Goal: Task Accomplishment & Management: Complete application form

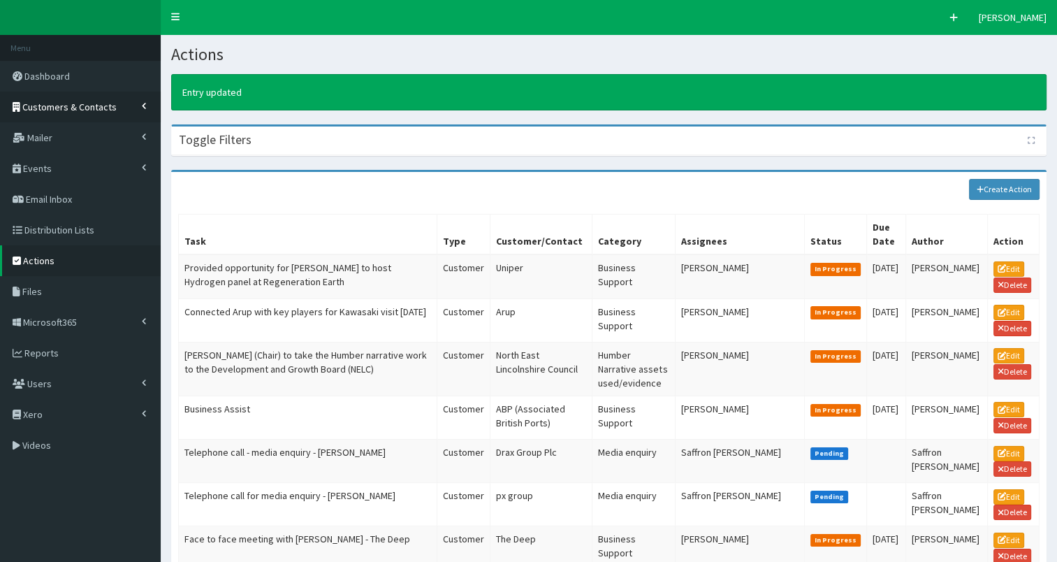
drag, startPoint x: 0, startPoint y: 0, endPoint x: 45, endPoint y: 106, distance: 114.9
click at [45, 106] on span "Customers & Contacts" at bounding box center [69, 107] width 94 height 13
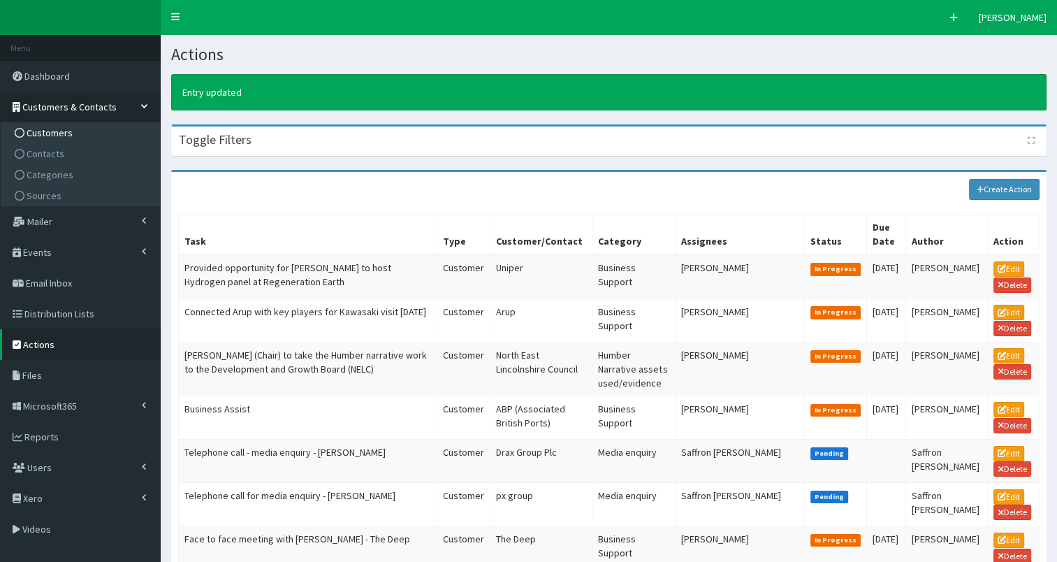
click at [36, 134] on span "Customers" at bounding box center [50, 132] width 46 height 13
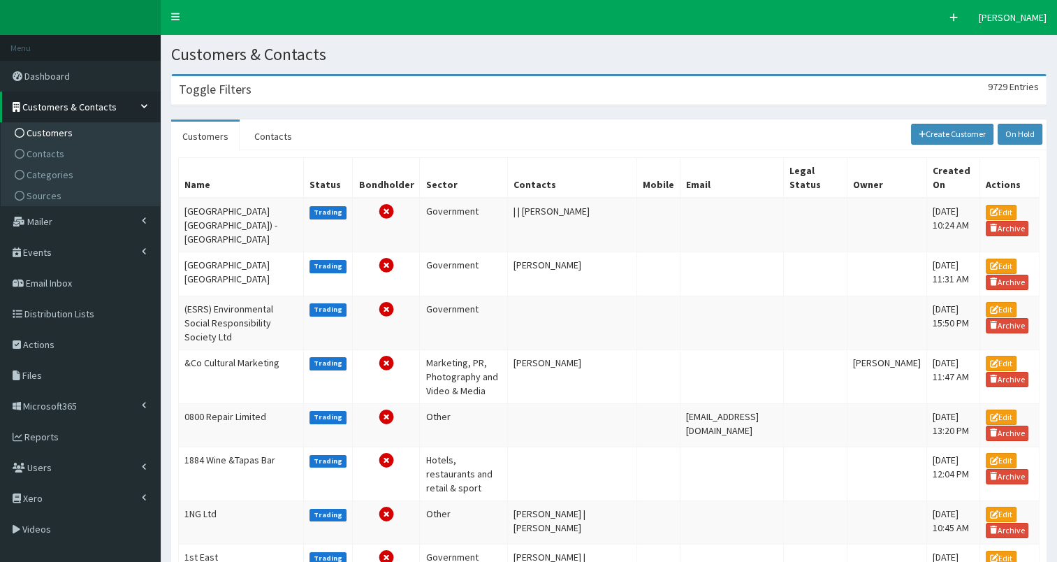
click at [210, 96] on h3 "Toggle Filters" at bounding box center [215, 89] width 73 height 13
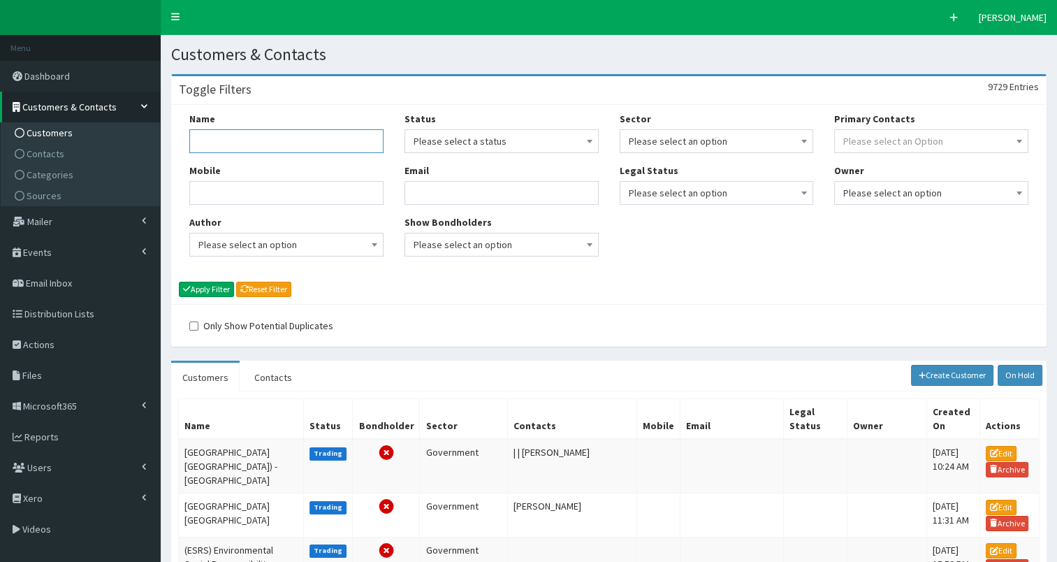
click at [212, 139] on input "Name" at bounding box center [286, 141] width 194 height 24
type input "pag"
click at [212, 292] on button "Apply Filter" at bounding box center [206, 289] width 55 height 15
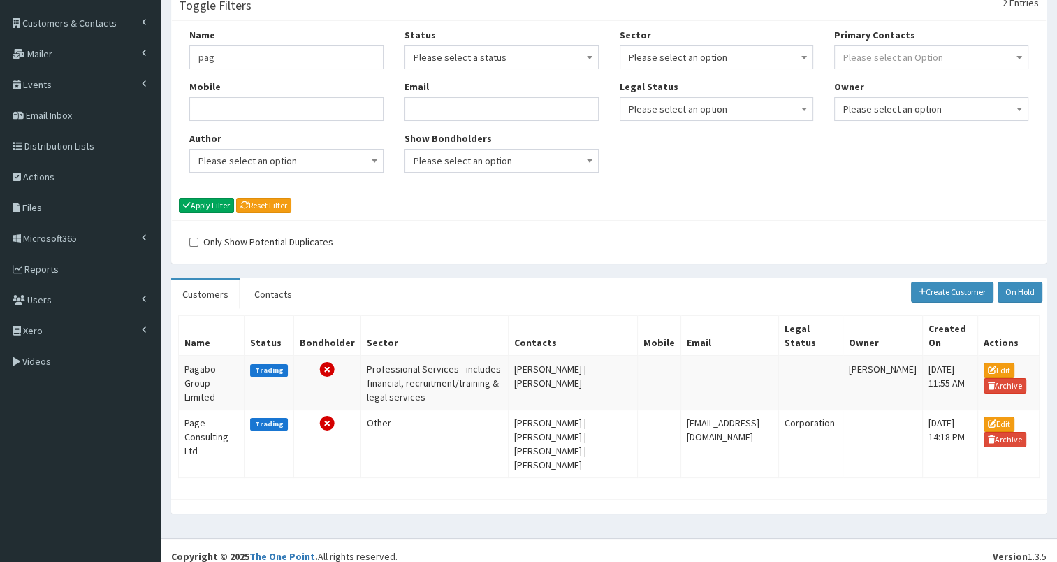
scroll to position [93, 0]
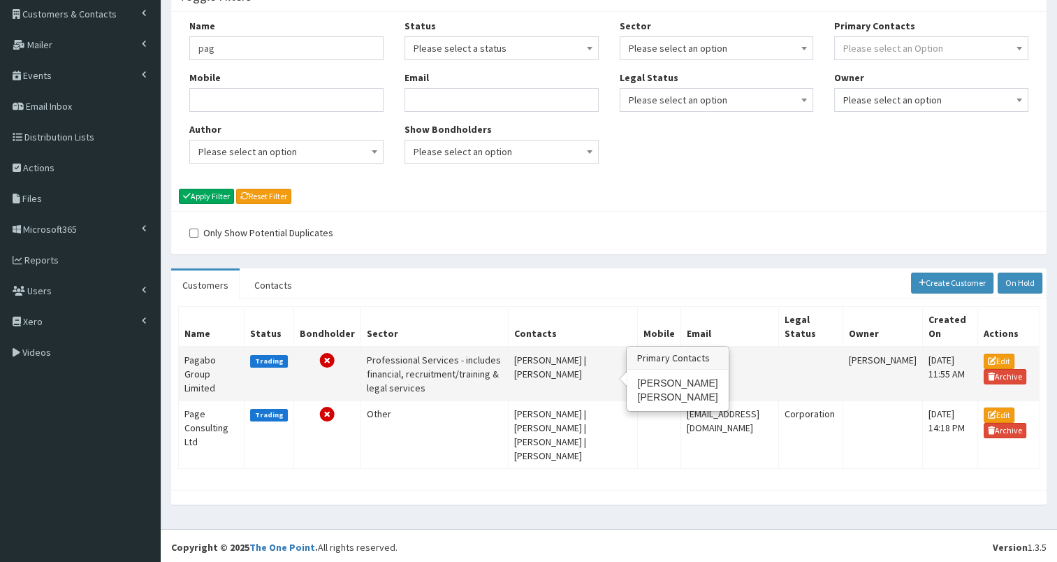
click at [542, 354] on td "Ben Thompson | Harriet Parker" at bounding box center [572, 374] width 129 height 55
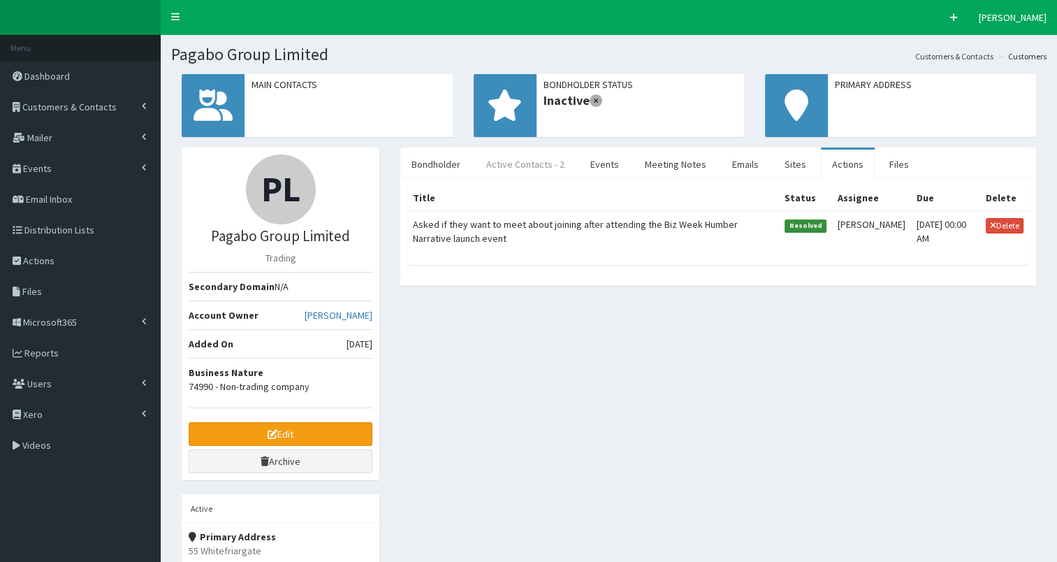
click at [518, 163] on link "Active Contacts - 2" at bounding box center [525, 164] width 101 height 29
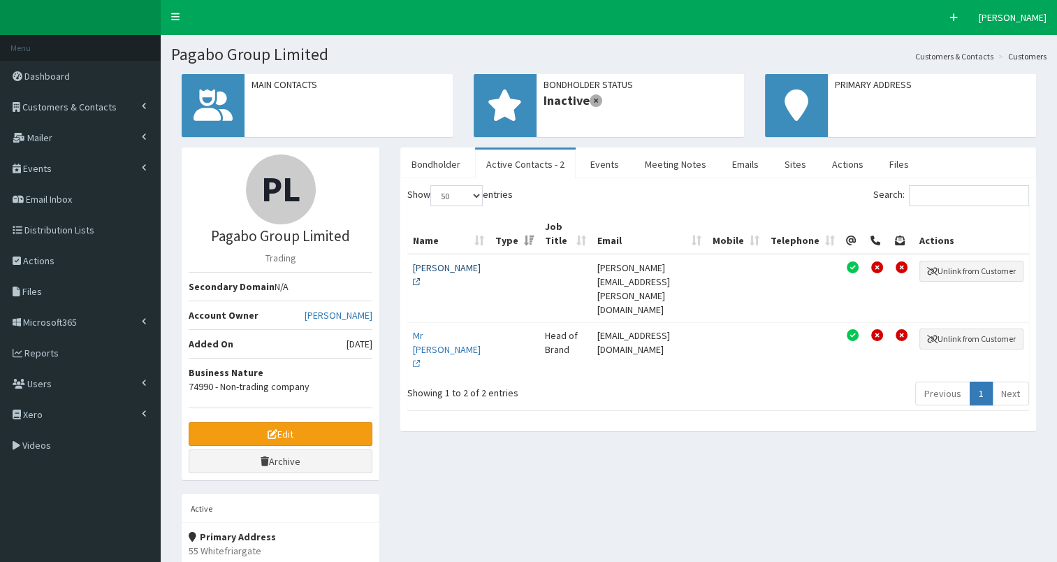
click at [420, 279] on link "[PERSON_NAME]" at bounding box center [447, 274] width 68 height 27
click at [837, 164] on link "Actions" at bounding box center [848, 164] width 54 height 29
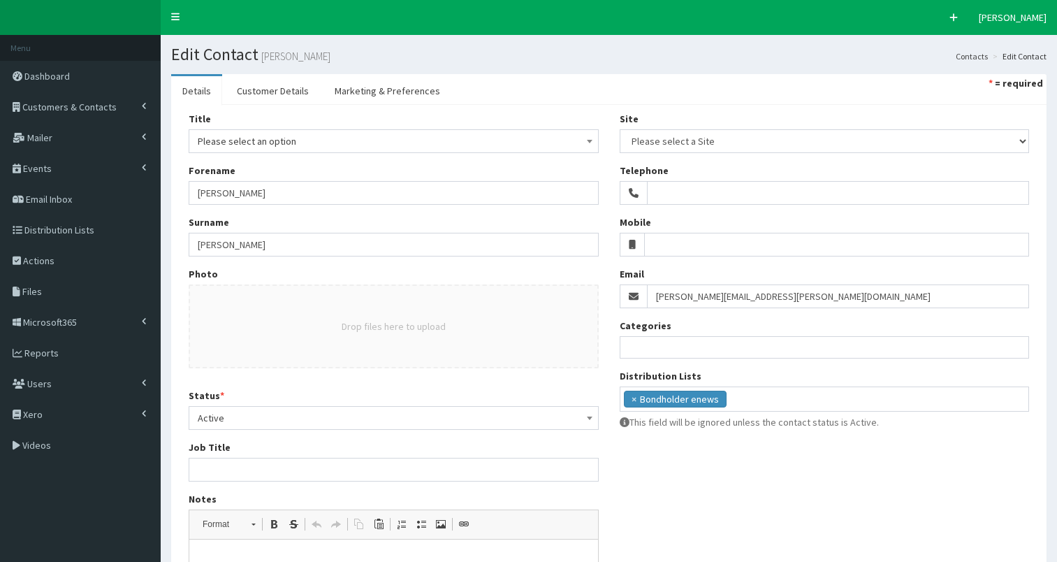
select select
click at [211, 144] on span "Please select an option" at bounding box center [394, 141] width 392 height 20
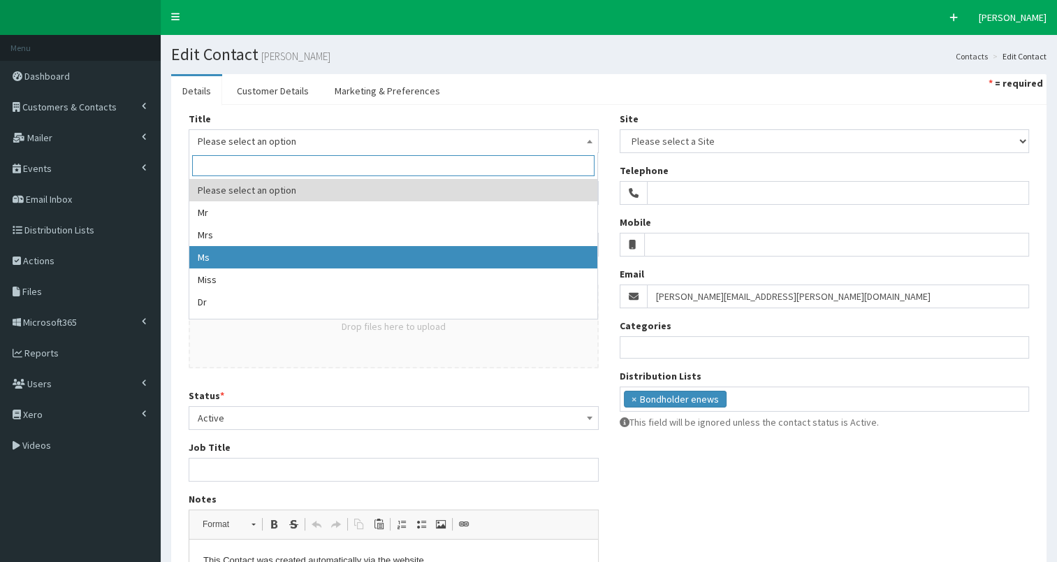
select select "3"
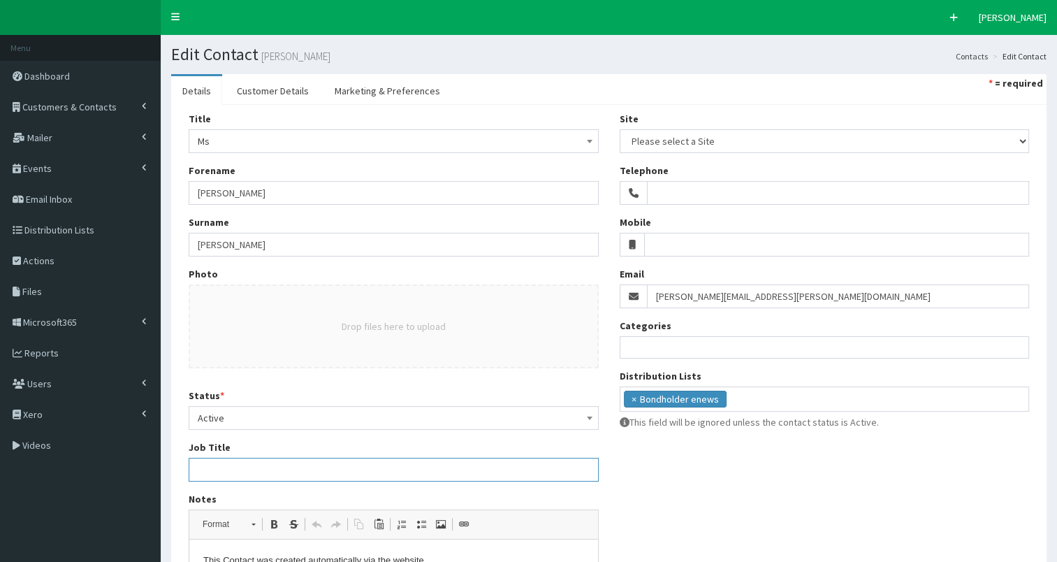
click at [227, 472] on input "Job Title" at bounding box center [394, 470] width 410 height 24
paste input "Head of Governance & Compliance"
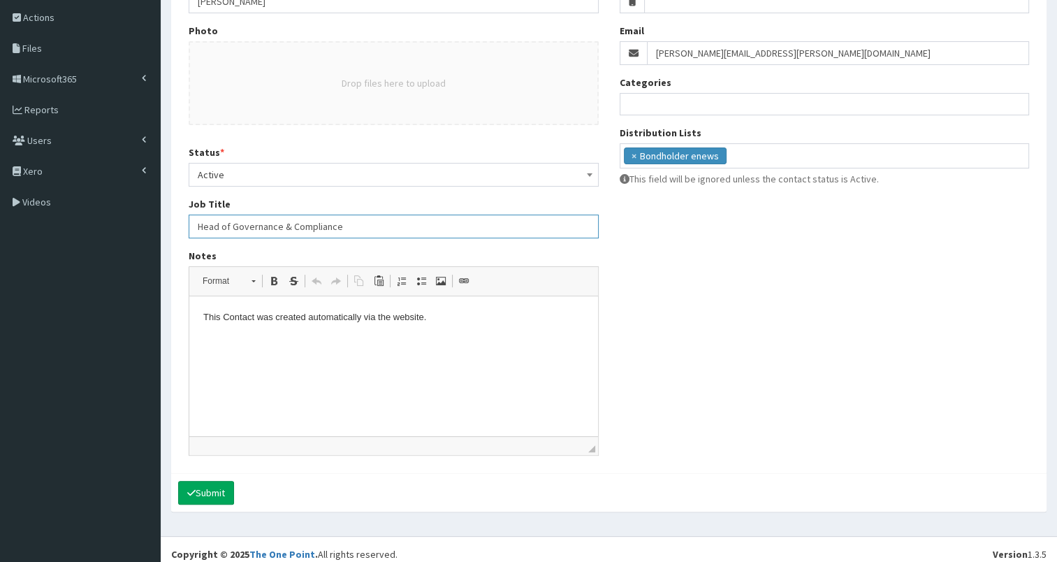
scroll to position [252, 0]
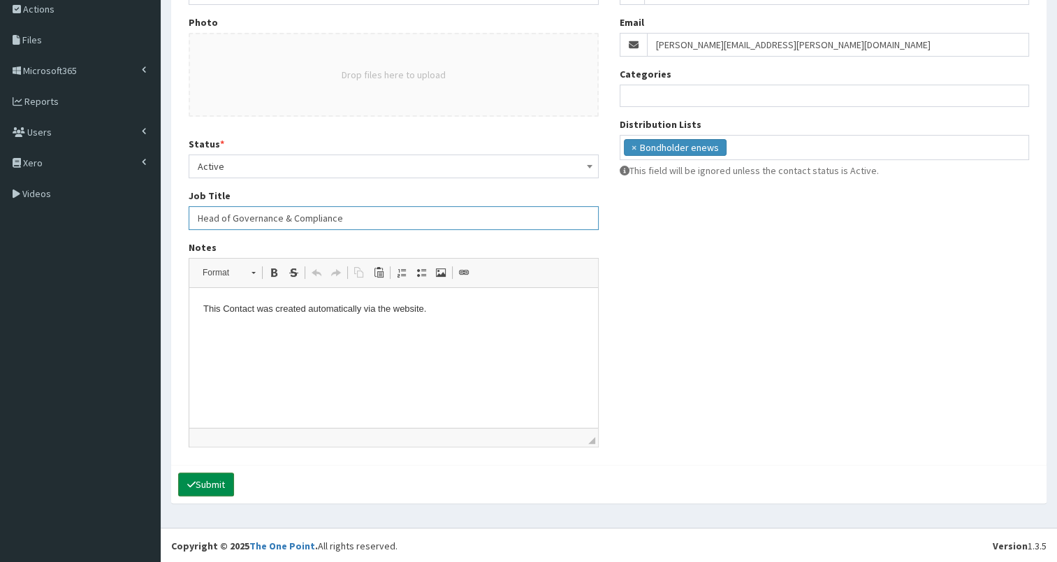
type input "Head of Governance & Compliance"
click at [212, 478] on button "Submit" at bounding box center [206, 484] width 56 height 24
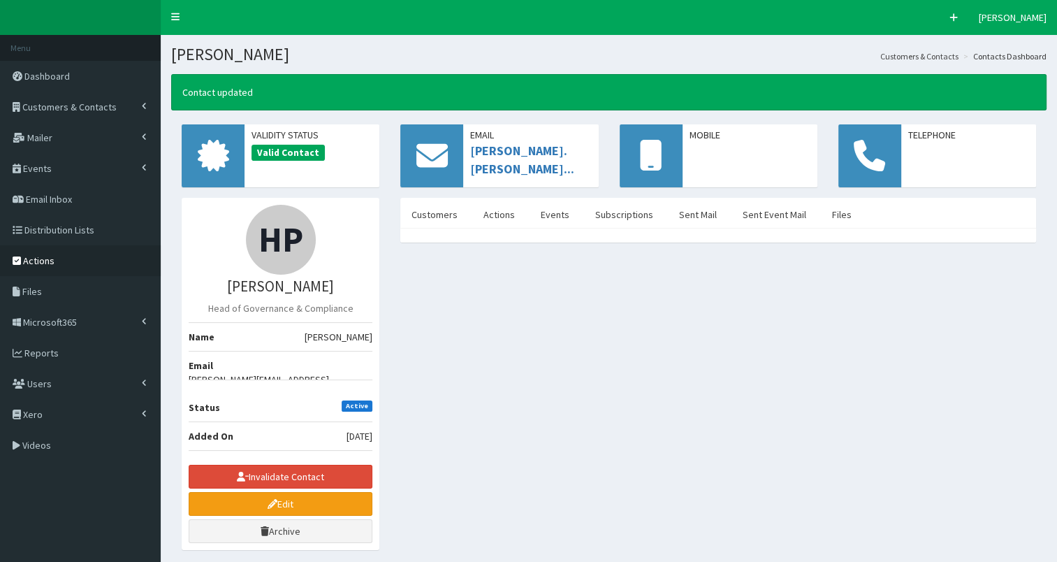
click at [36, 259] on span "Actions" at bounding box center [38, 260] width 31 height 13
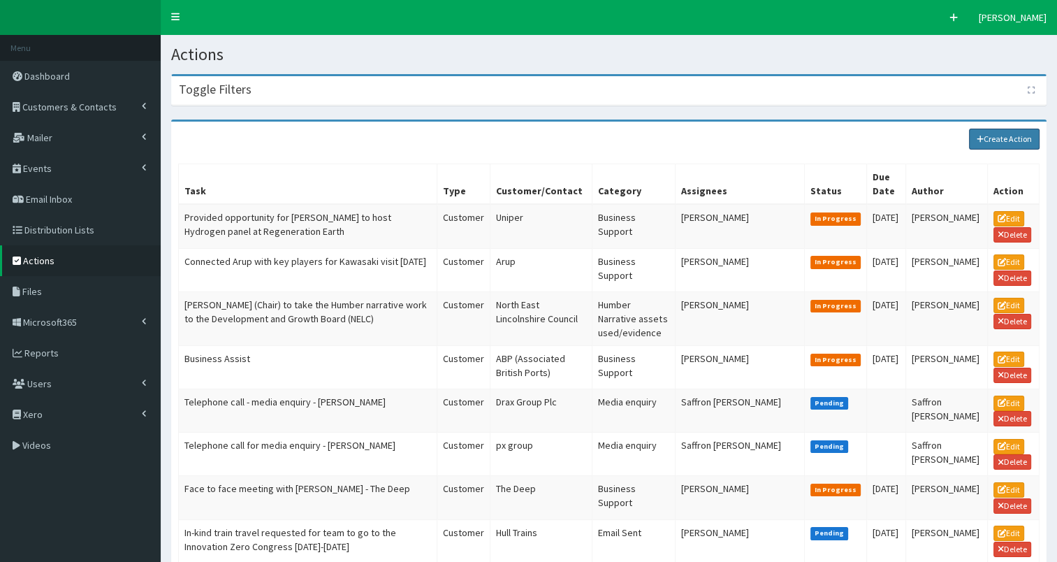
click at [982, 138] on icon at bounding box center [980, 139] width 7 height 7
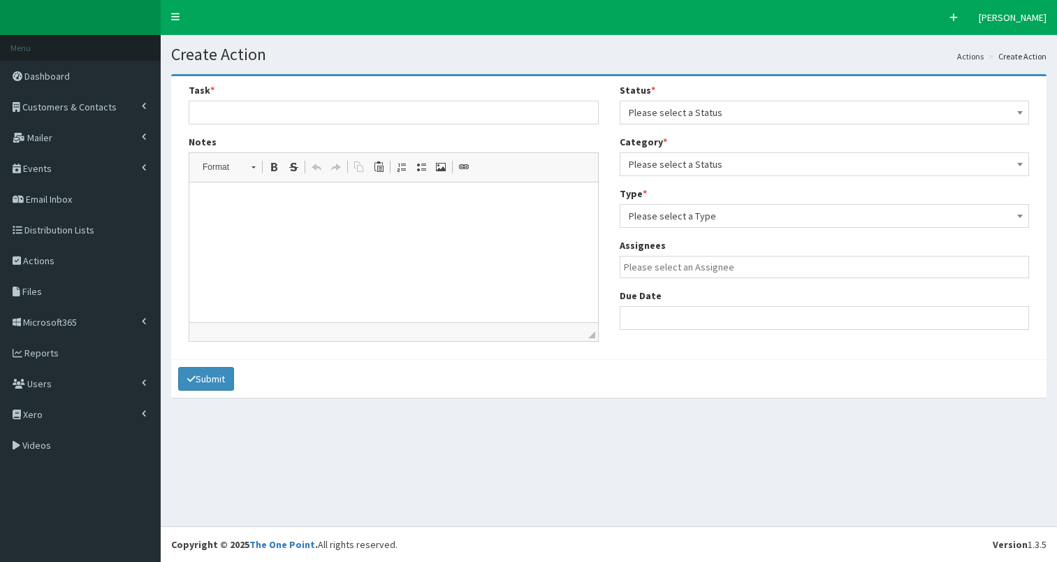
select select
click at [282, 195] on html at bounding box center [393, 203] width 409 height 43
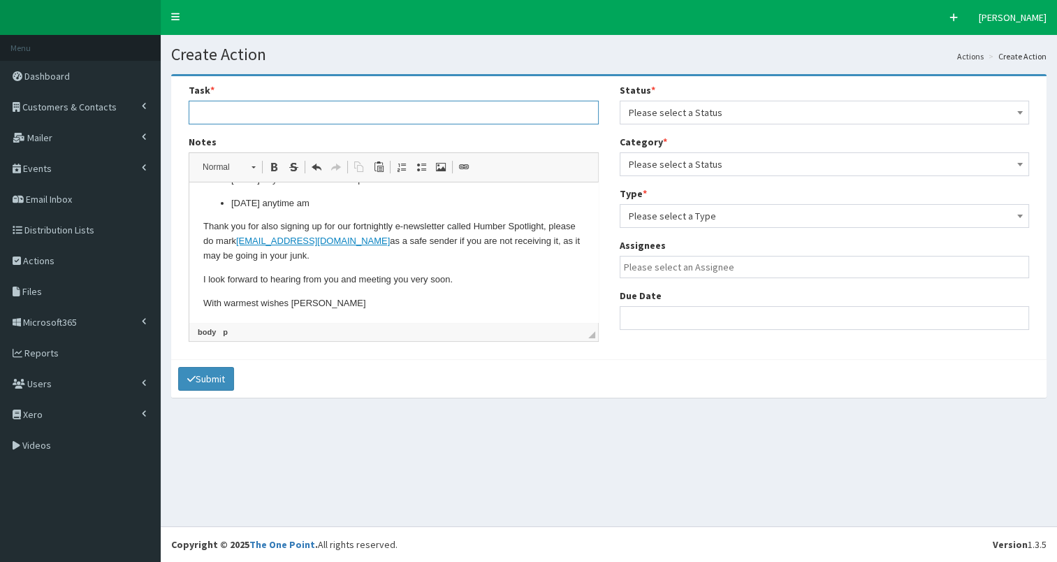
click at [232, 105] on input "text" at bounding box center [394, 113] width 410 height 24
paste input "Downloaded BH membership intro brochure from our website"
type input "Downloaded BH membership intro brochure from our website"
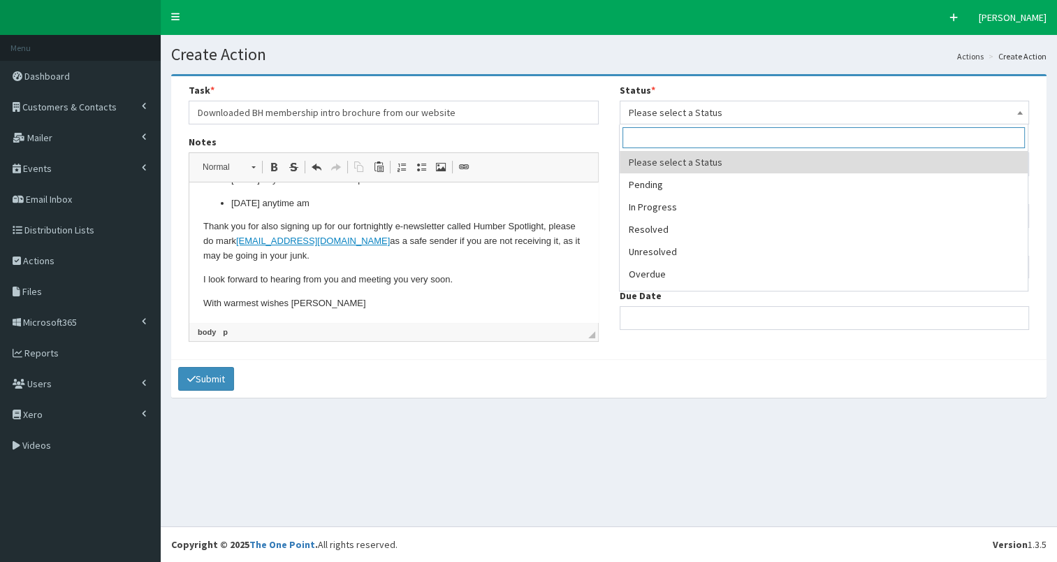
click at [707, 109] on span "Please select a Status" at bounding box center [825, 113] width 392 height 20
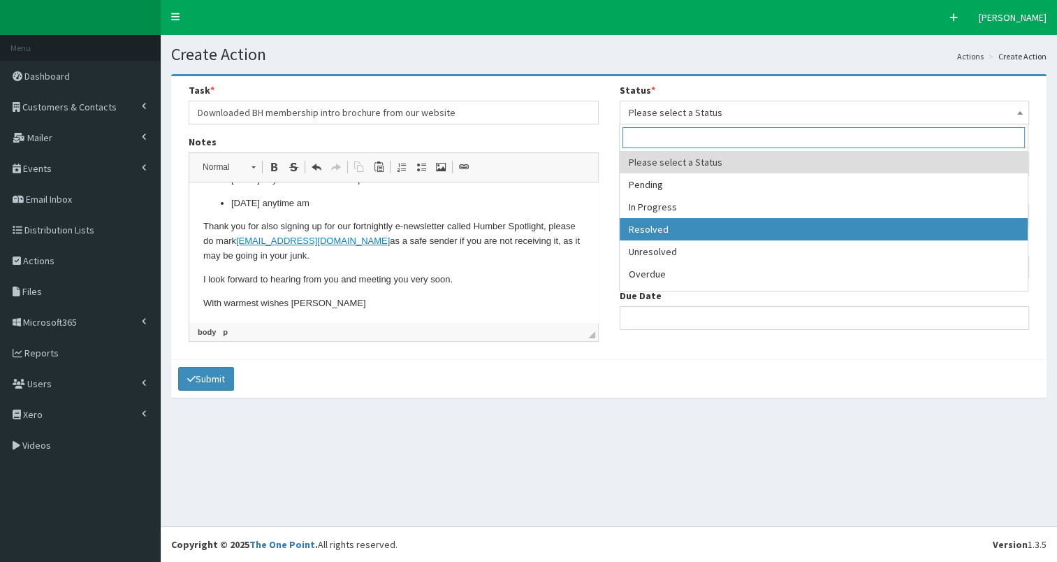
select select "3"
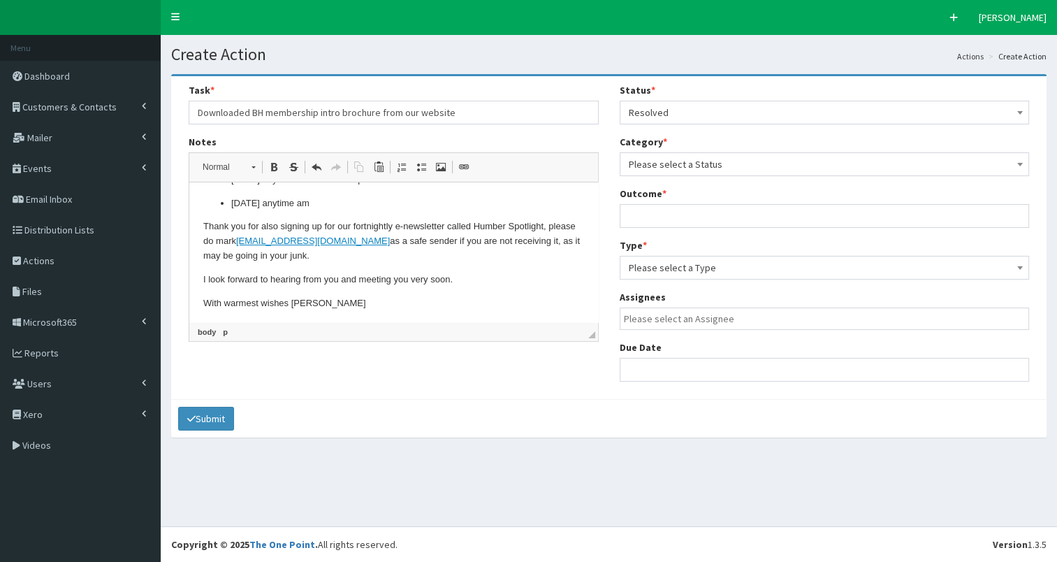
click at [720, 161] on span "Please select a Status" at bounding box center [825, 164] width 392 height 20
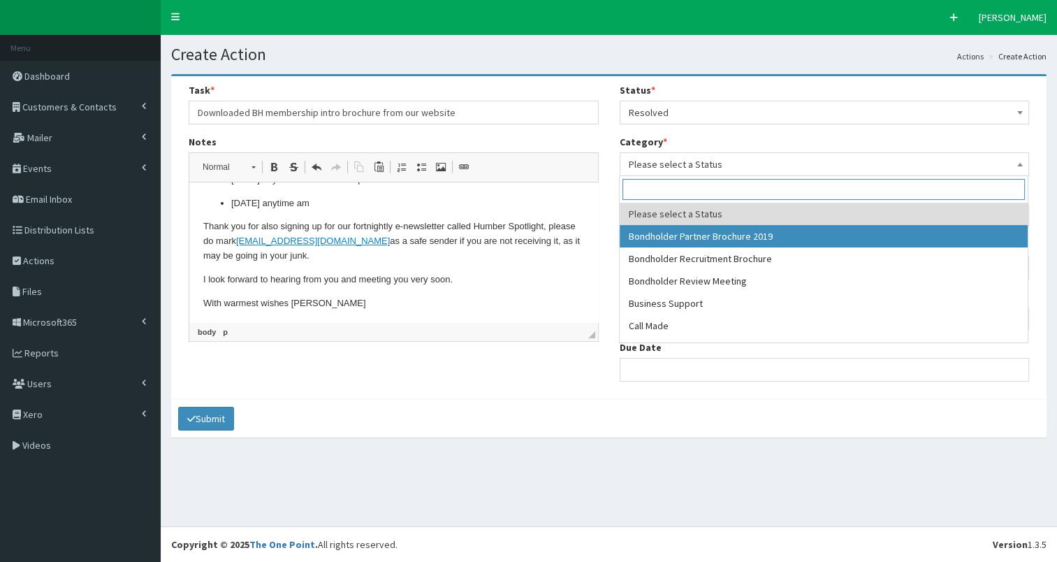
drag, startPoint x: 722, startPoint y: 237, endPoint x: 670, endPoint y: 217, distance: 56.2
select select "38"
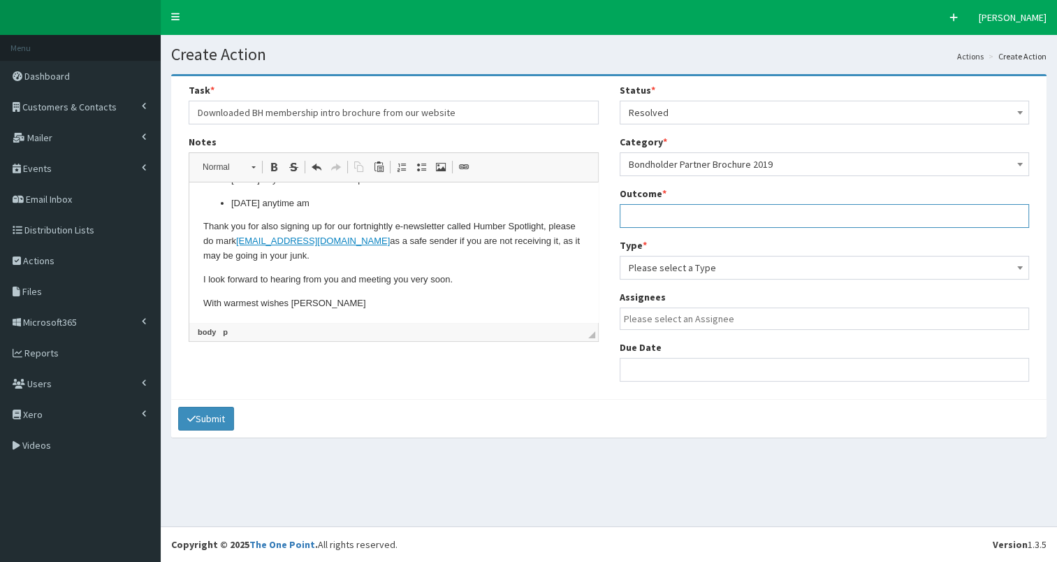
click at [652, 210] on input "text" at bounding box center [825, 216] width 410 height 24
type input "see notes"
click at [656, 270] on span "Please select a Type" at bounding box center [825, 268] width 392 height 20
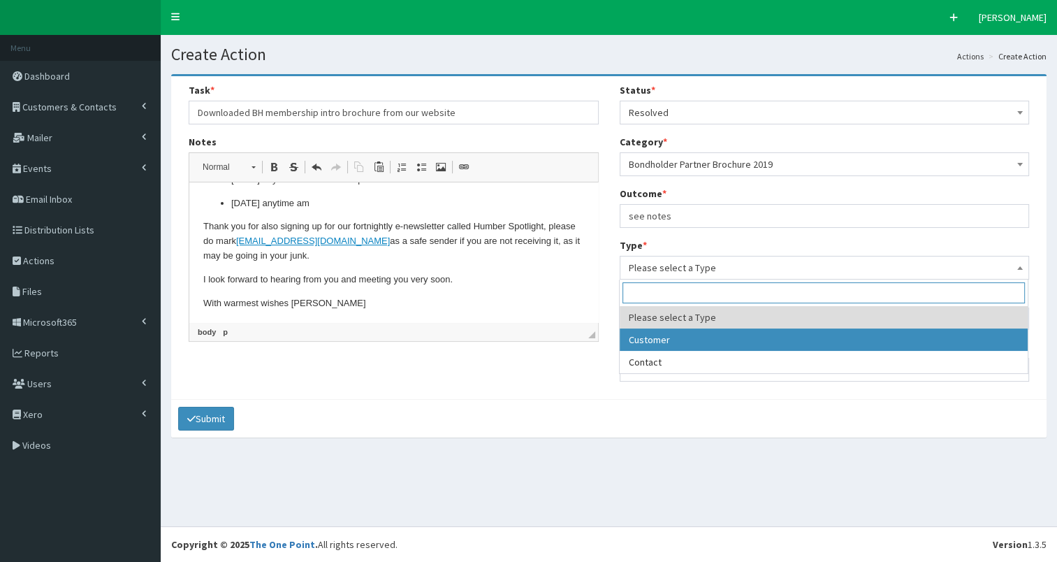
select select "customer"
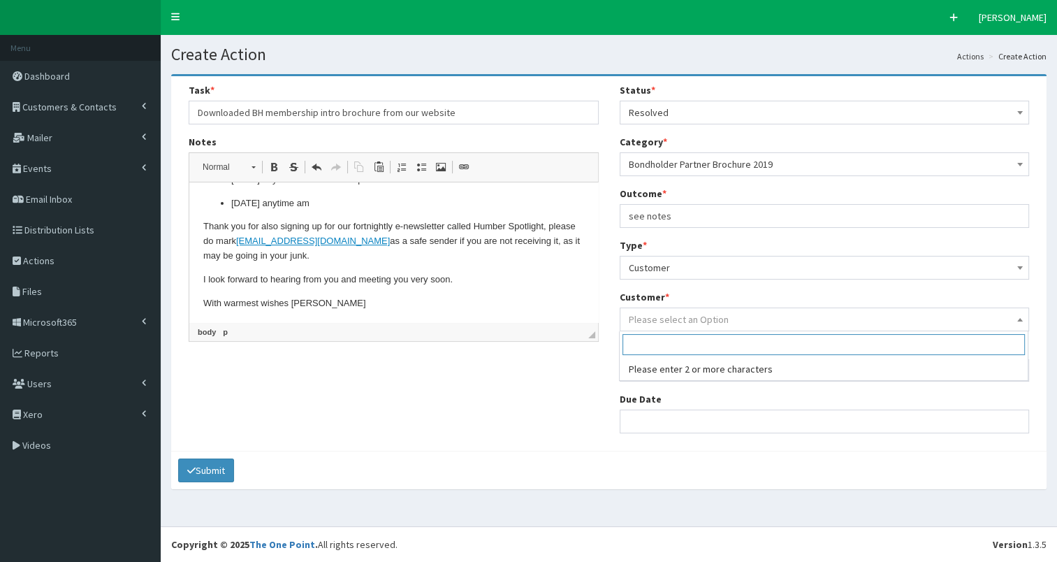
click at [654, 316] on span "Please select an Option" at bounding box center [679, 319] width 100 height 13
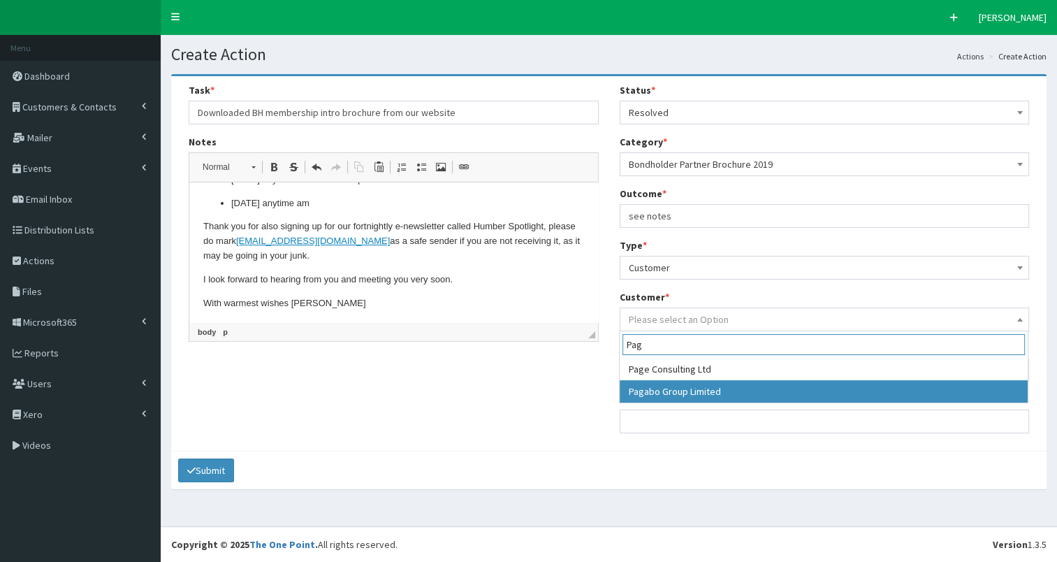
type input "Pag"
select select "48990"
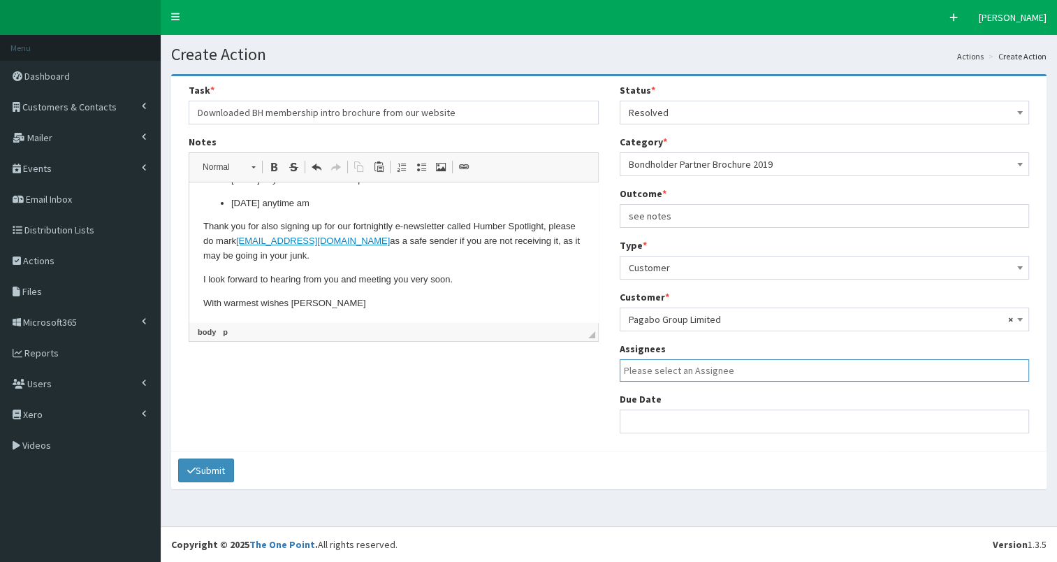
click at [671, 375] on input "search" at bounding box center [828, 370] width 409 height 14
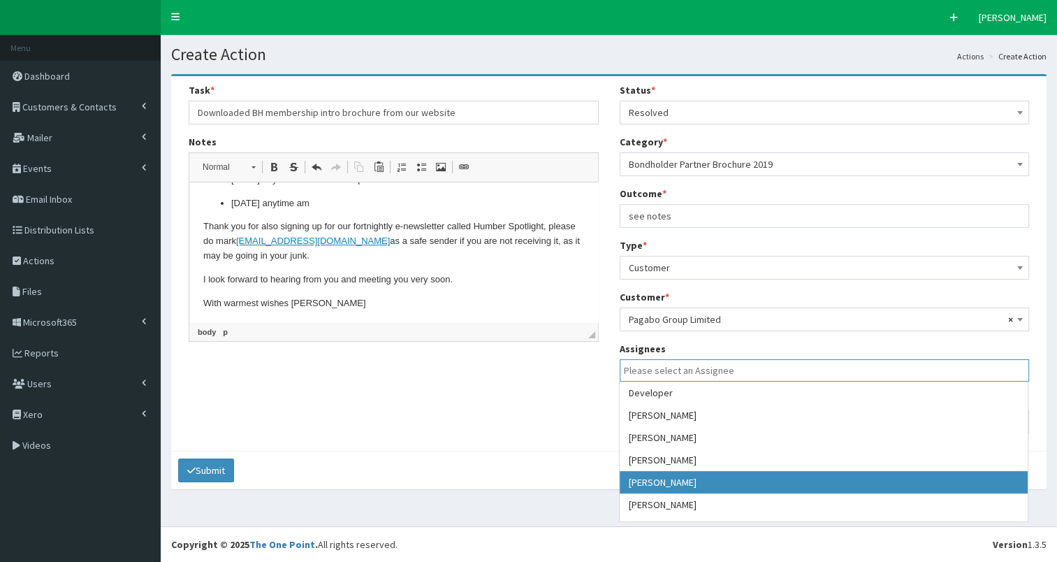
select select "7"
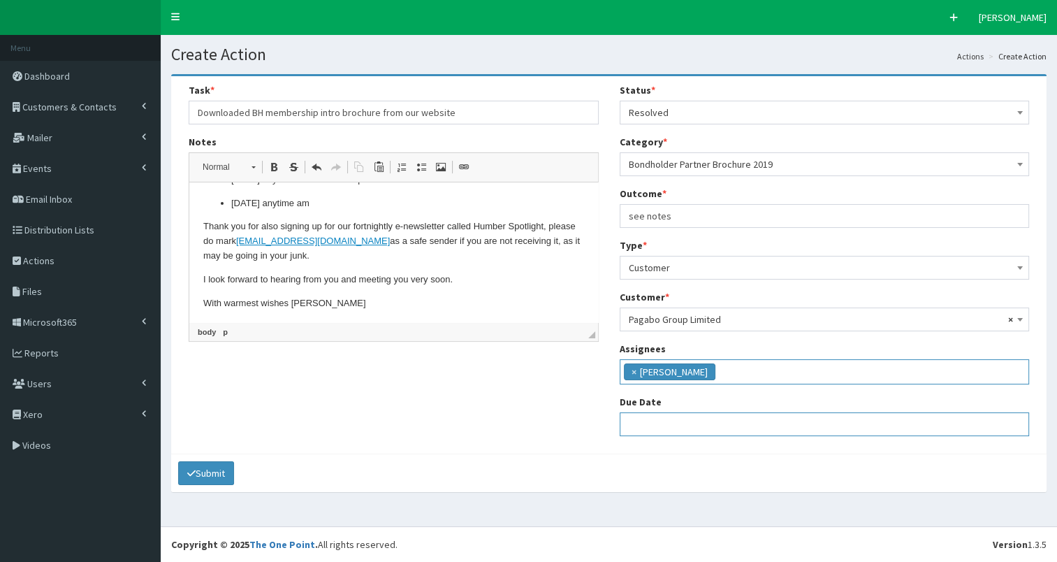
click at [648, 427] on input "text" at bounding box center [825, 424] width 410 height 24
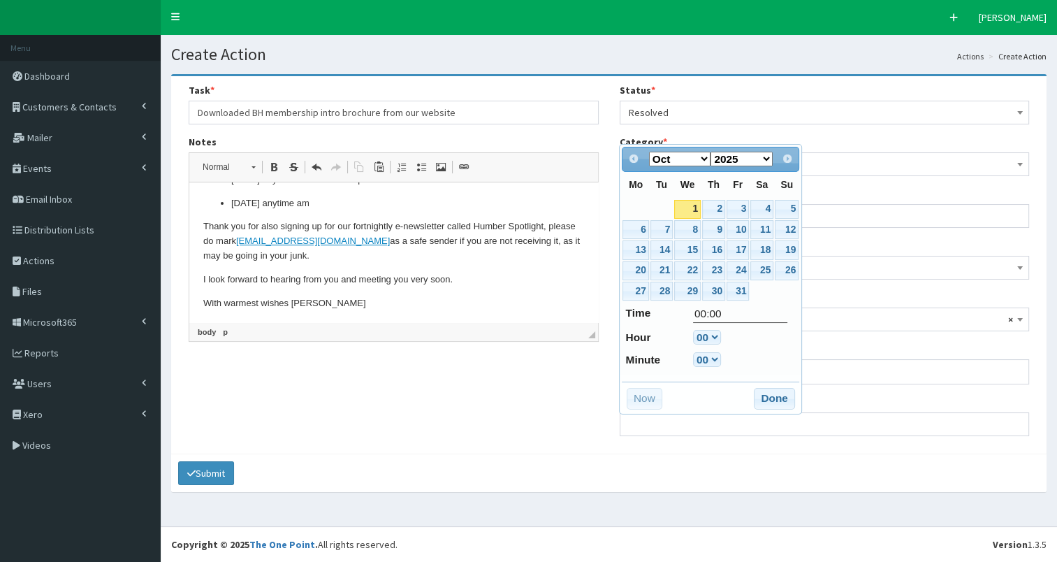
click at [689, 210] on link "1" at bounding box center [687, 209] width 27 height 19
type input "01-10-2025 00:00"
click at [767, 398] on button "Done" at bounding box center [774, 399] width 41 height 22
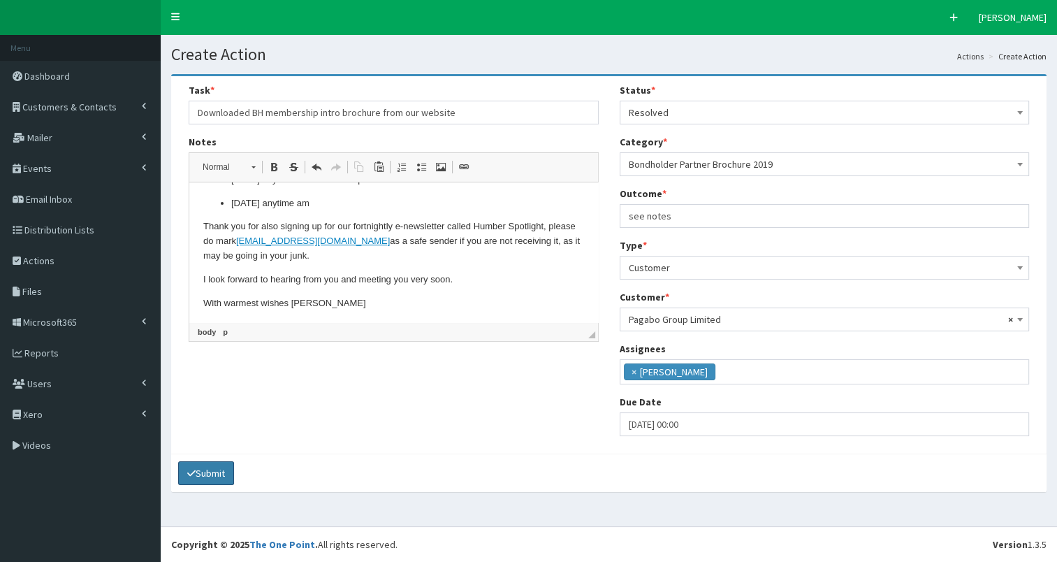
click at [208, 469] on button "Submit" at bounding box center [206, 473] width 56 height 24
